Goal: Task Accomplishment & Management: Manage account settings

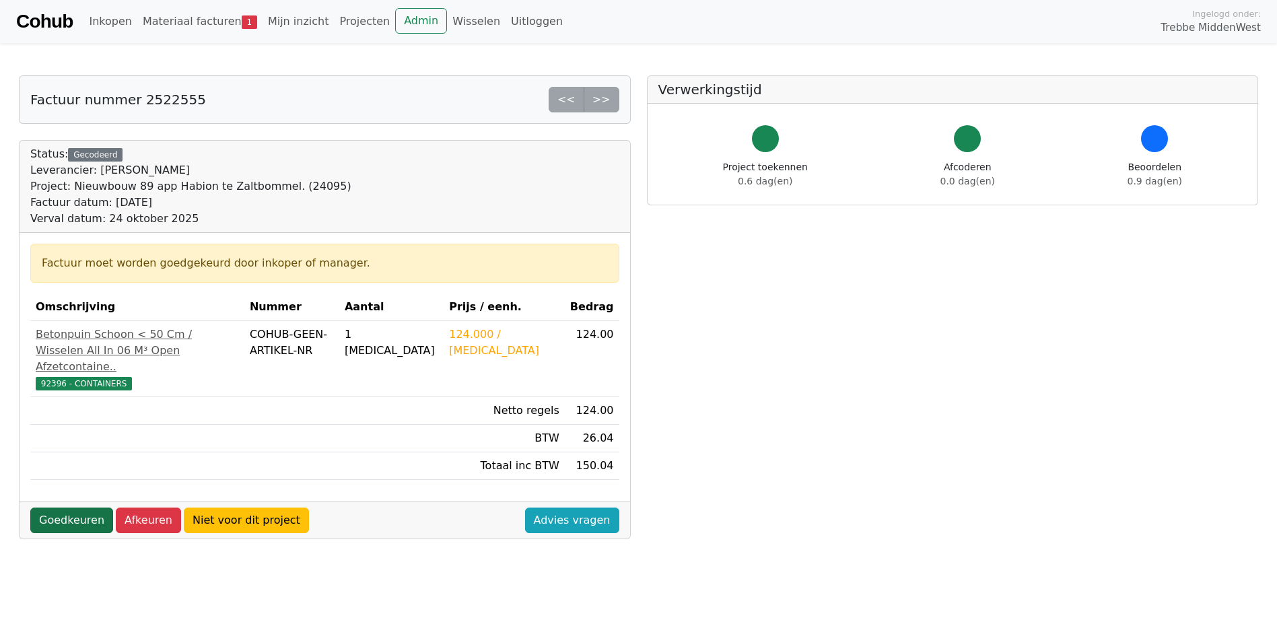
click at [53, 520] on link "Goedkeuren" at bounding box center [71, 521] width 83 height 26
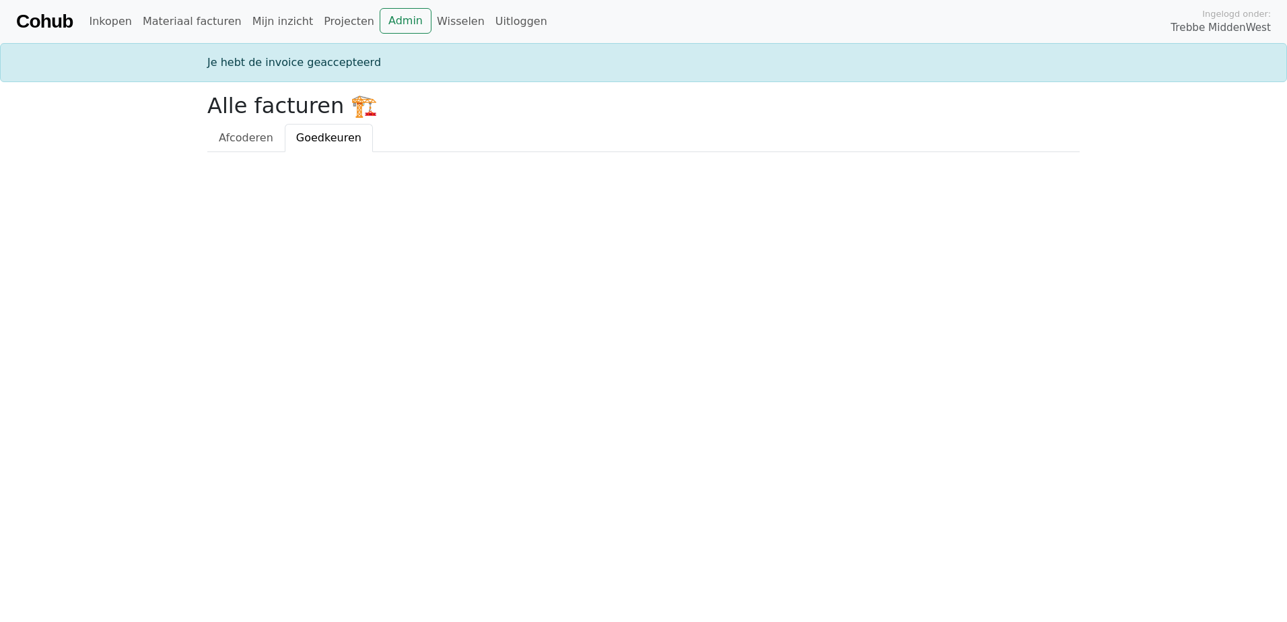
click at [528, 152] on html "Cohub Inkopen Materiaal facturen Mijn inzicht Projecten Admin Wisselen Uitlogge…" at bounding box center [643, 76] width 1287 height 152
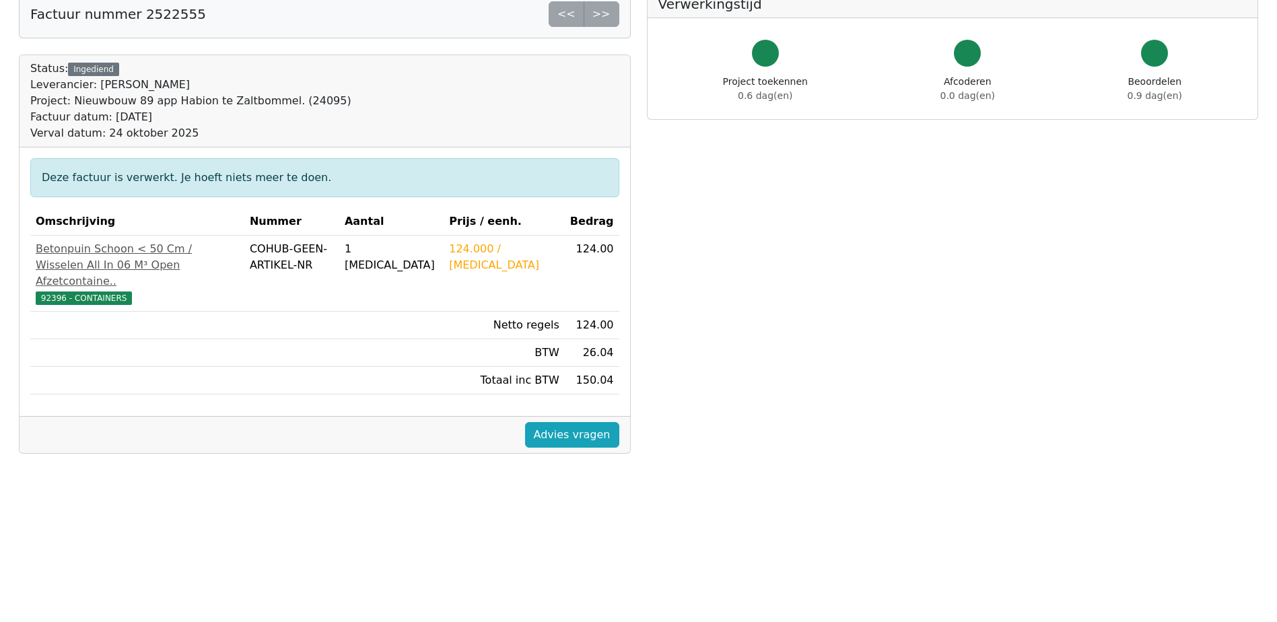
scroll to position [269, 0]
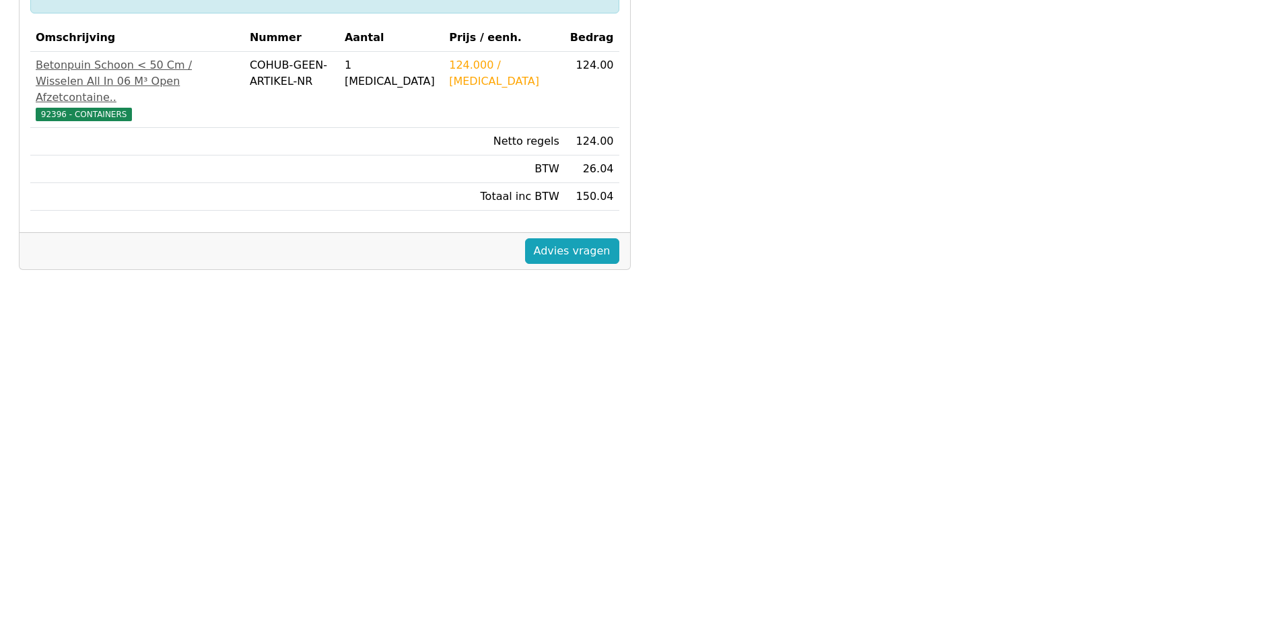
click at [291, 391] on div "Factuur nummer 2522555 << >> Status: Ingediend Leverancier: [PERSON_NAME] Proje…" at bounding box center [325, 251] width 628 height 891
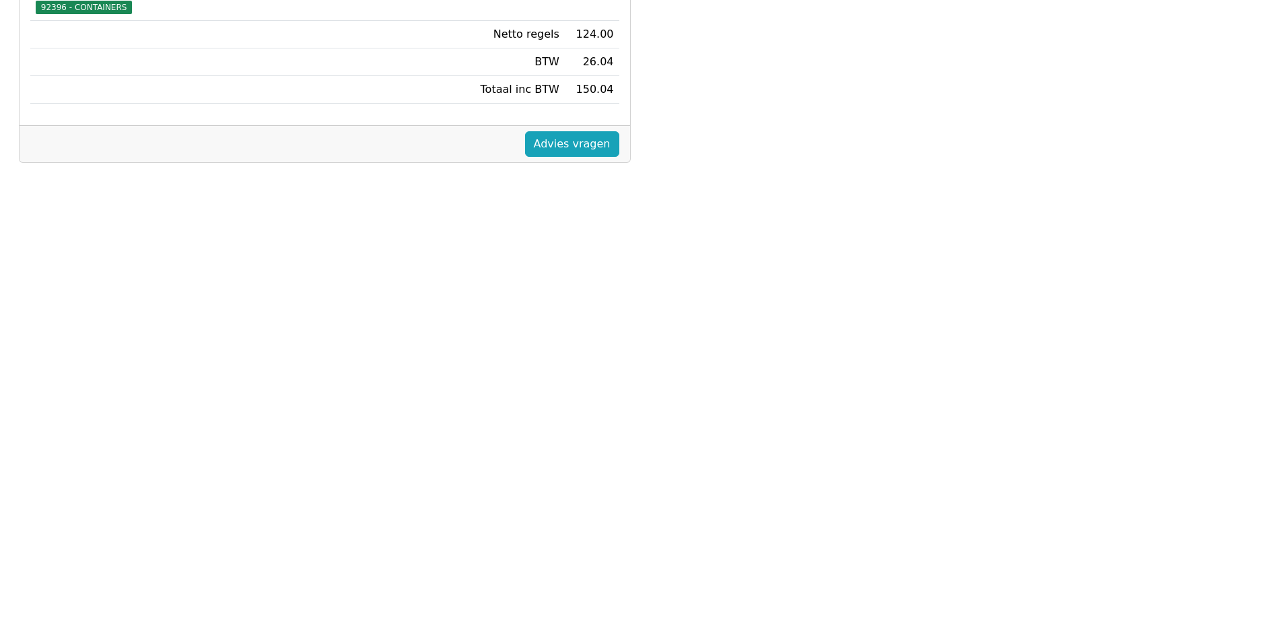
scroll to position [0, 0]
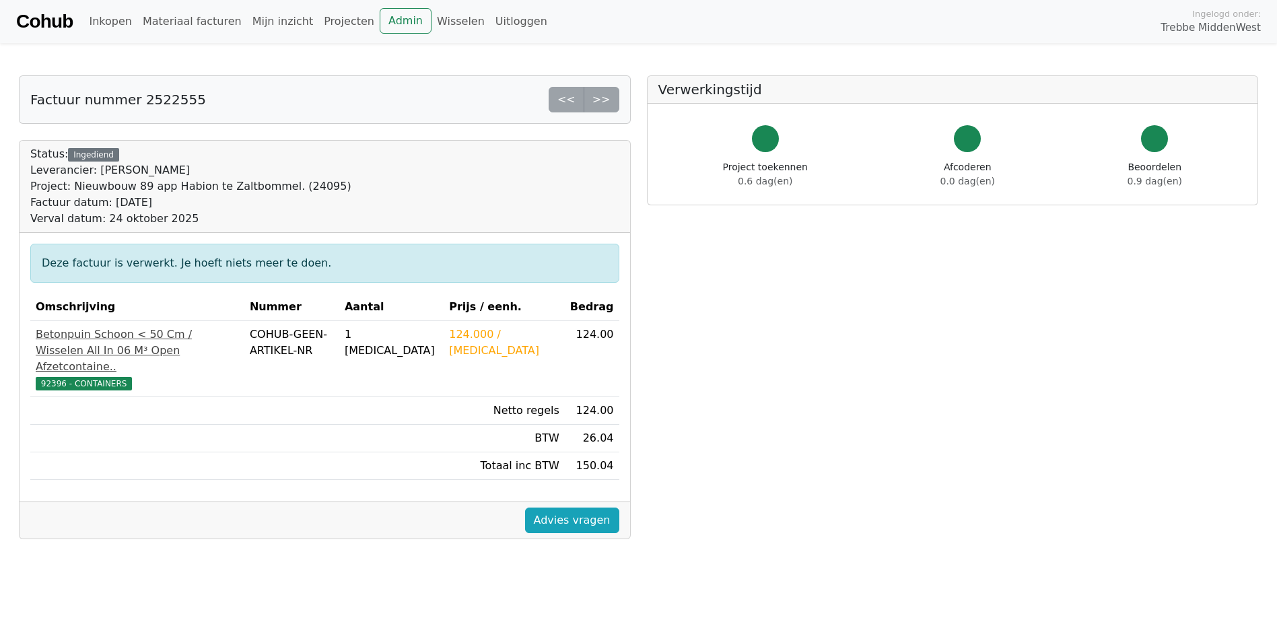
click at [81, 377] on span "92396 - CONTAINERS" at bounding box center [84, 383] width 96 height 13
